Goal: Transaction & Acquisition: Purchase product/service

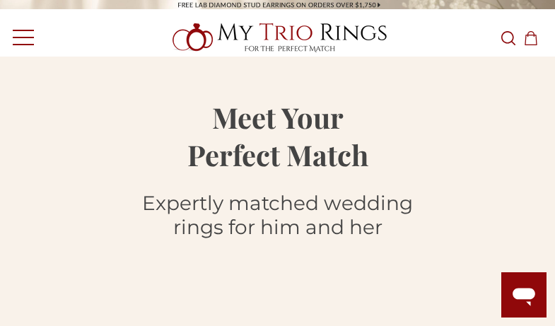
click at [509, 37] on icon "Search Search" at bounding box center [509, 38] width 14 height 14
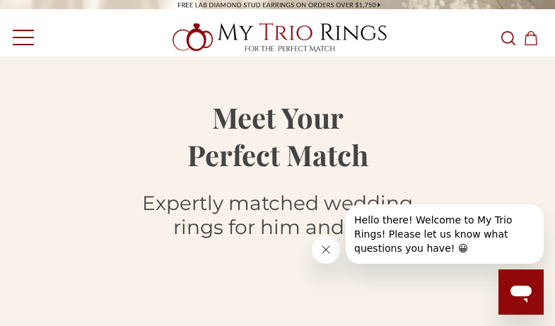
click at [509, 37] on icon "Search Search" at bounding box center [509, 38] width 14 height 14
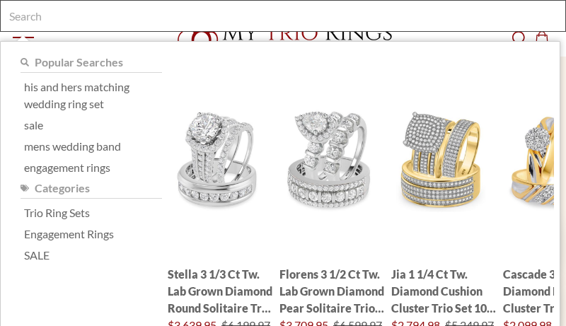
type input "h"
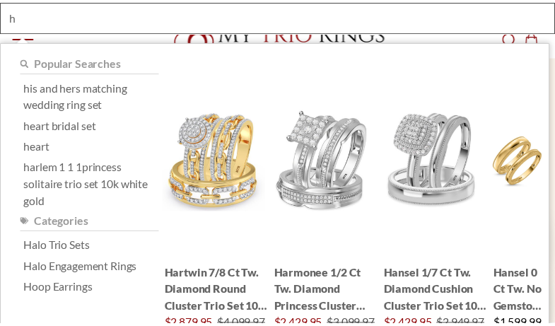
scroll to position [0, 13]
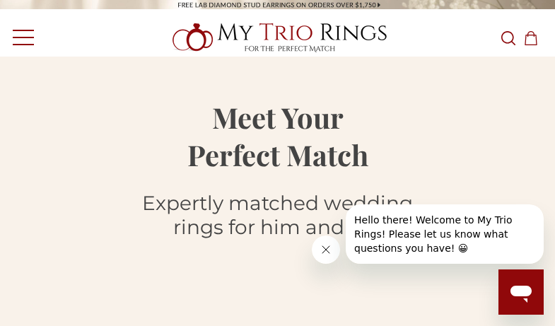
click at [509, 37] on icon "Search Search" at bounding box center [509, 38] width 14 height 14
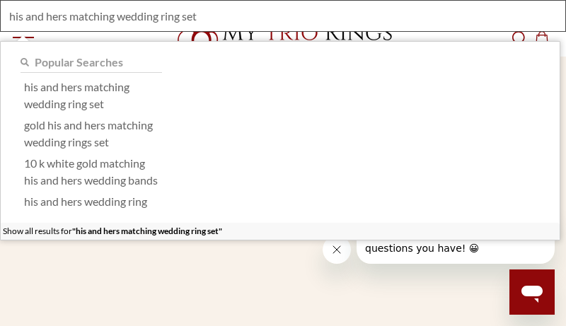
type input "his and hers matching wedding ring set"
click at [280, 240] on div "Show all results for "his and hers matching wedding ring set"" at bounding box center [280, 231] width 559 height 17
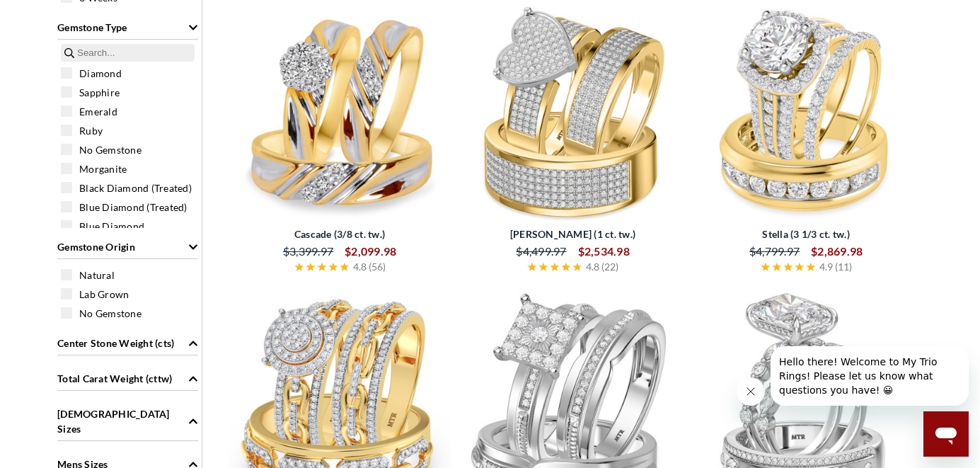
scroll to position [74, 0]
